Goal: Information Seeking & Learning: Learn about a topic

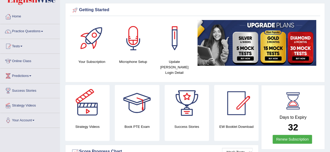
scroll to position [16, 0]
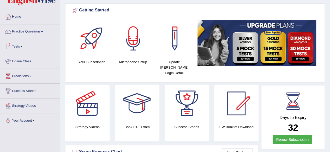
click at [17, 58] on link "Online Class" at bounding box center [29, 60] width 59 height 13
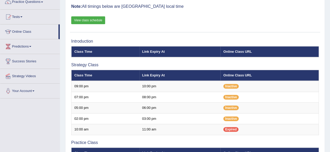
scroll to position [43, 0]
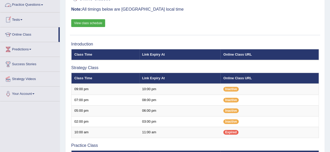
click at [33, 6] on link "Practice Questions" at bounding box center [29, 4] width 59 height 13
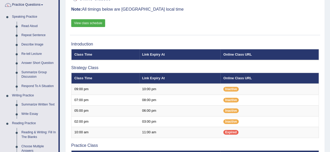
click at [33, 6] on link "Practice Questions" at bounding box center [29, 4] width 58 height 13
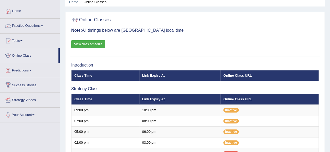
scroll to position [22, 0]
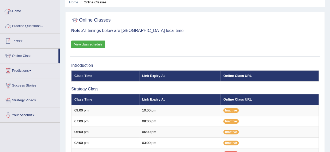
click at [27, 16] on link "Home" at bounding box center [29, 10] width 59 height 13
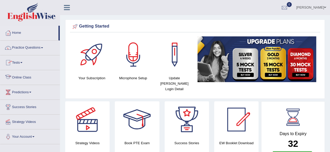
click at [33, 76] on link "Online Class" at bounding box center [29, 76] width 59 height 13
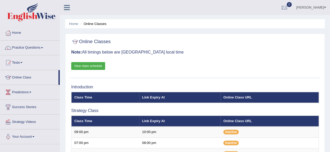
click at [87, 67] on link "View class schedule" at bounding box center [88, 66] width 34 height 8
click at [31, 77] on link "Online Class" at bounding box center [29, 76] width 58 height 13
click at [42, 46] on link "Practice Questions" at bounding box center [29, 47] width 59 height 13
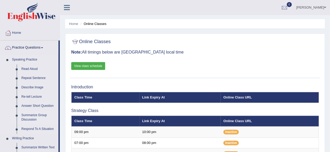
click at [36, 114] on link "Summarize Group Discussion" at bounding box center [38, 118] width 39 height 14
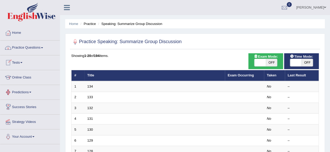
click at [32, 91] on link "Predictions" at bounding box center [29, 91] width 59 height 13
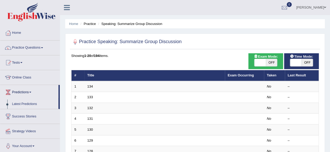
click at [26, 103] on link "Latest Predictions" at bounding box center [34, 104] width 49 height 9
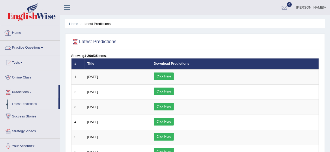
click at [36, 35] on link "Home" at bounding box center [29, 32] width 59 height 13
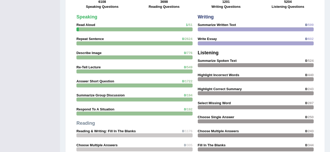
scroll to position [446, 0]
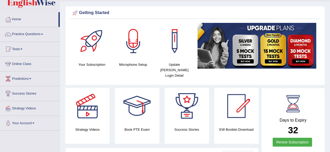
scroll to position [0, 0]
